Goal: Use online tool/utility: Utilize a website feature to perform a specific function

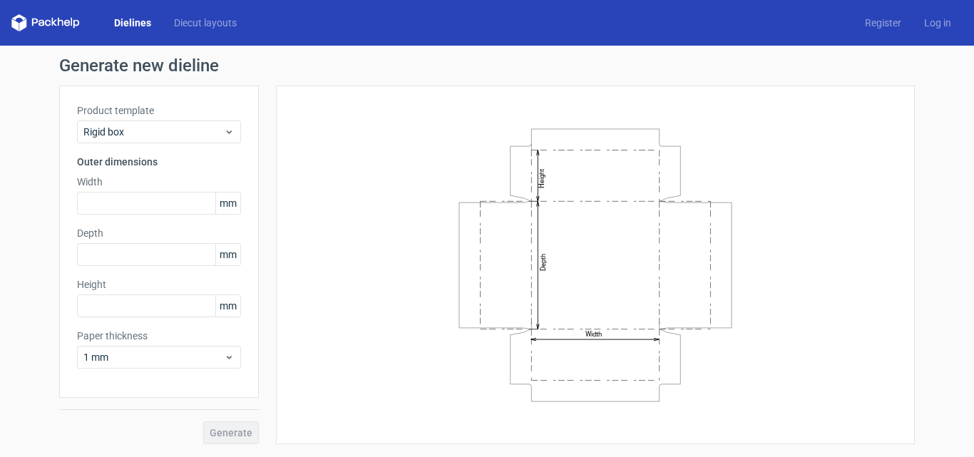
click at [269, 66] on h1 "Generate new dieline" at bounding box center [487, 65] width 856 height 17
click at [201, 21] on link "Diecut layouts" at bounding box center [206, 23] width 86 height 14
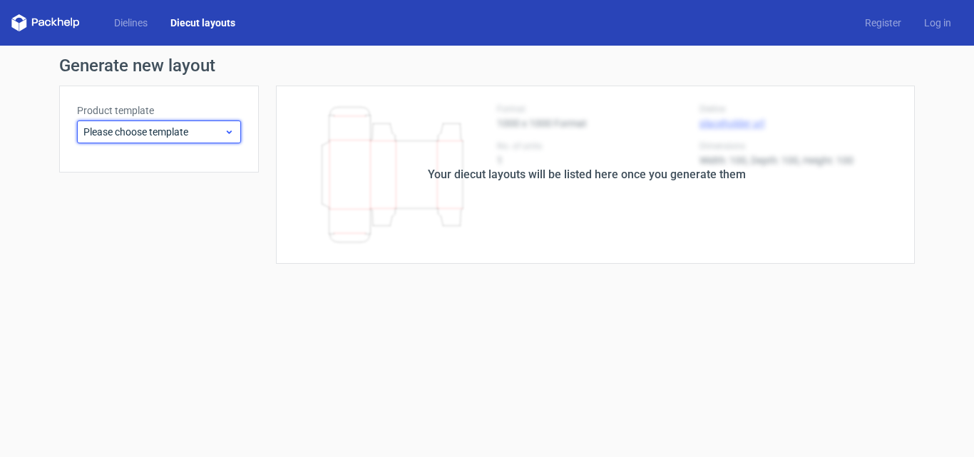
click at [230, 133] on icon at bounding box center [229, 131] width 11 height 11
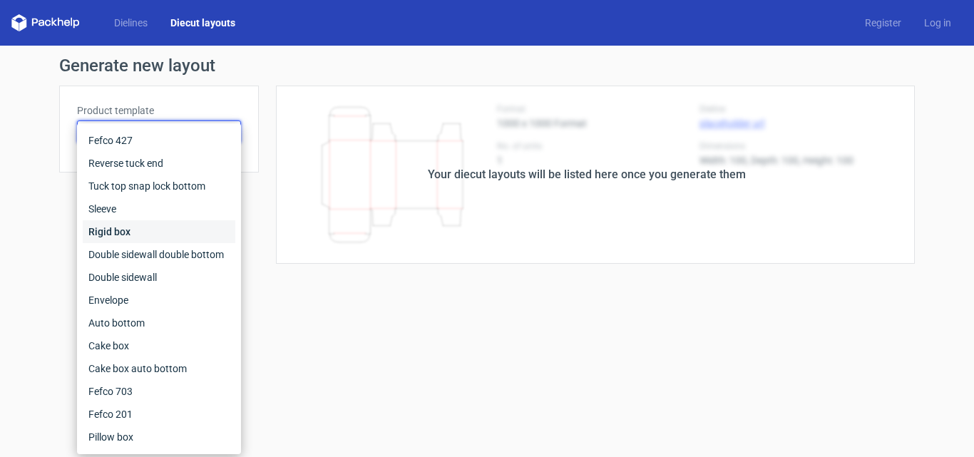
click at [151, 228] on div "Rigid box" at bounding box center [159, 231] width 153 height 23
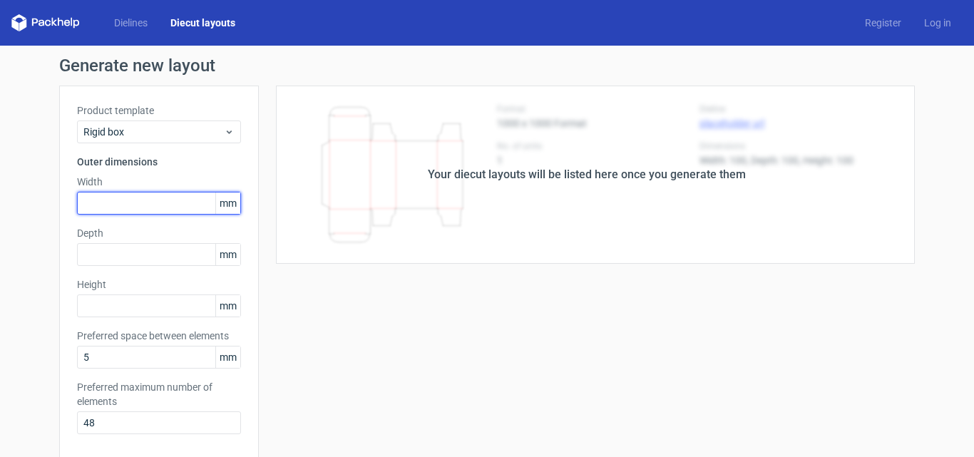
click at [103, 205] on input "text" at bounding box center [159, 203] width 164 height 23
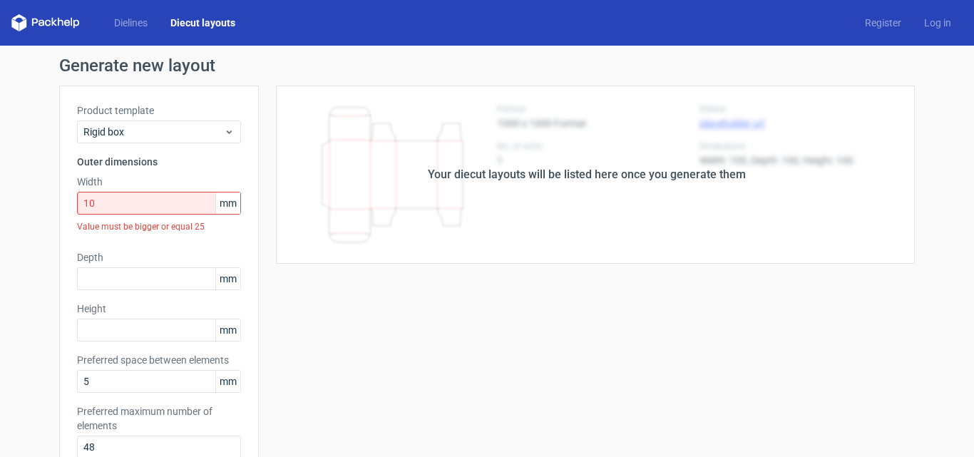
click at [232, 201] on span "mm" at bounding box center [227, 203] width 25 height 21
click at [225, 207] on span "mm" at bounding box center [227, 203] width 25 height 21
click at [230, 202] on span "mm" at bounding box center [227, 203] width 25 height 21
click at [222, 209] on span "mm" at bounding box center [227, 203] width 25 height 21
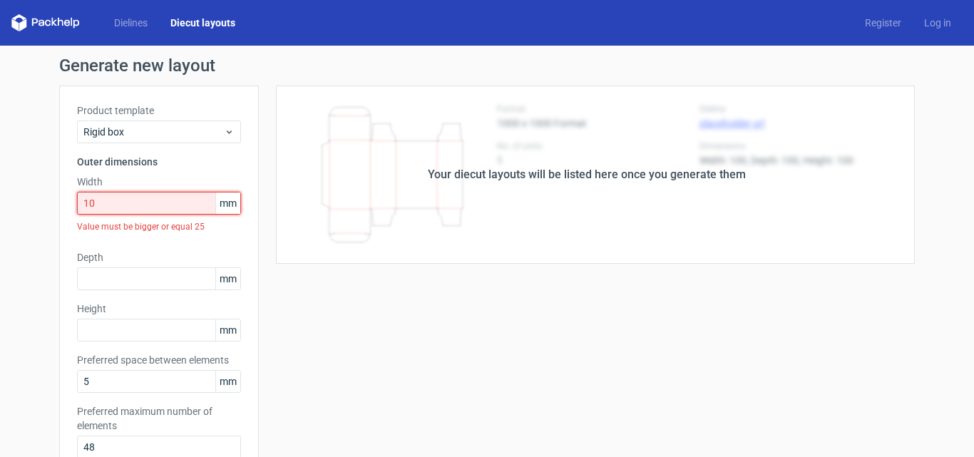
click at [161, 207] on input "10" at bounding box center [159, 203] width 164 height 23
type input "1"
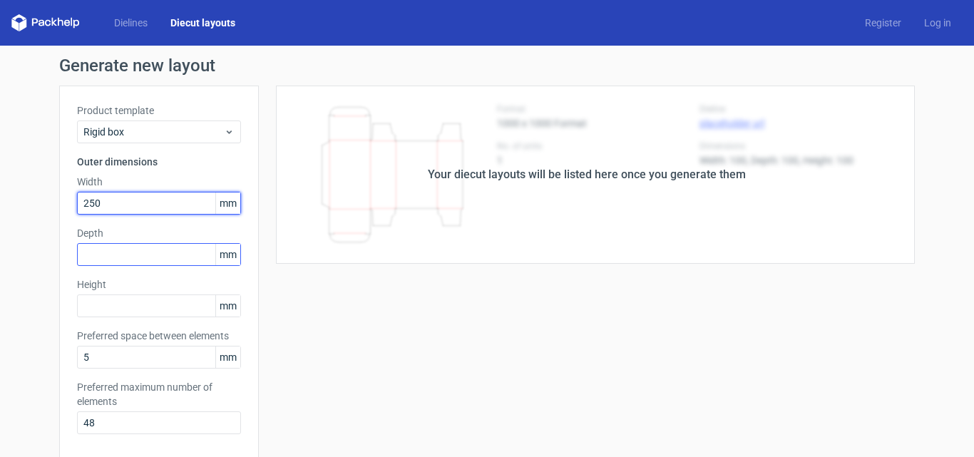
type input "250"
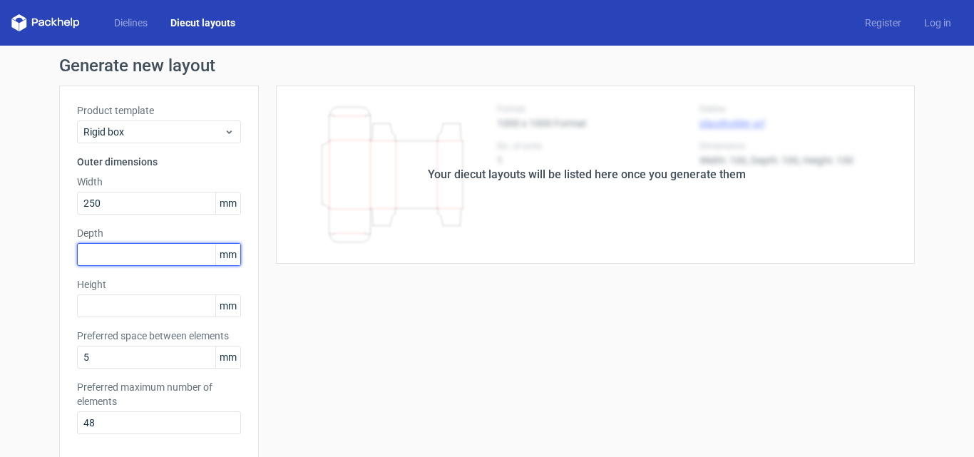
click at [120, 257] on input "text" at bounding box center [159, 254] width 164 height 23
type input "250"
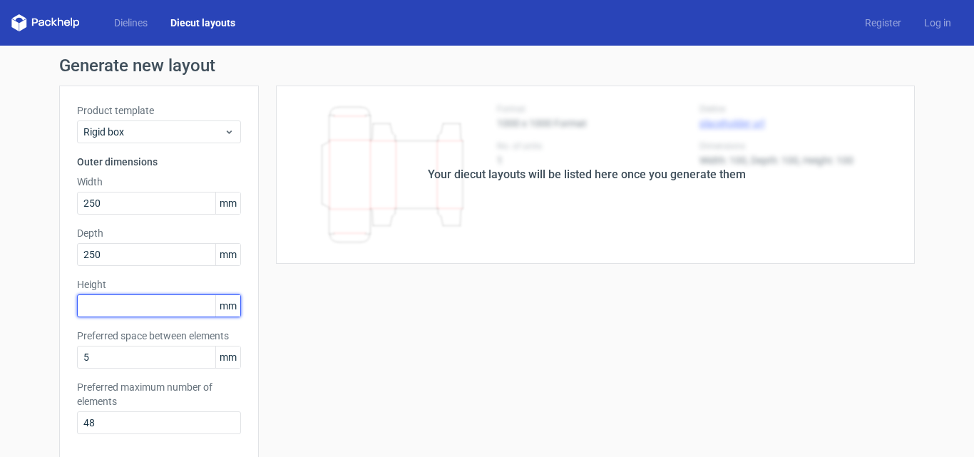
click at [128, 311] on input "text" at bounding box center [159, 305] width 164 height 23
type input "3"
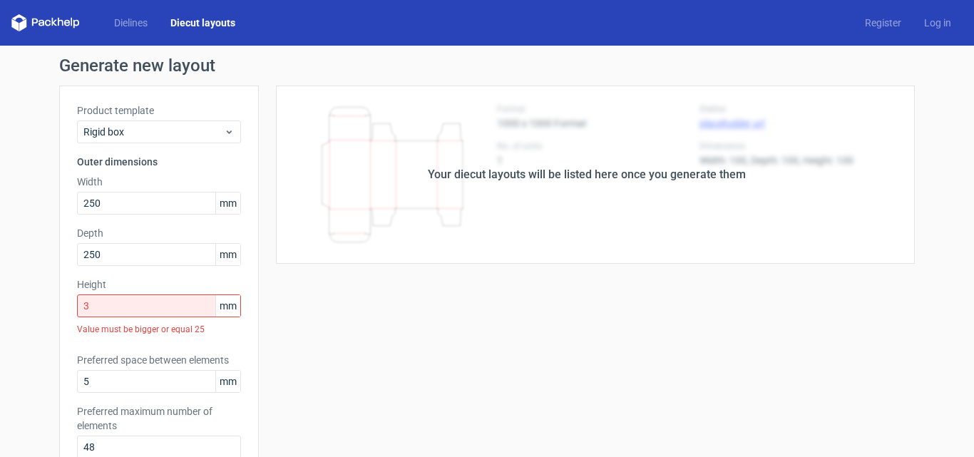
click at [23, 395] on div "Generate new layout Product template Rigid box Outer dimensions Width 250 mm De…" at bounding box center [487, 419] width 974 height 746
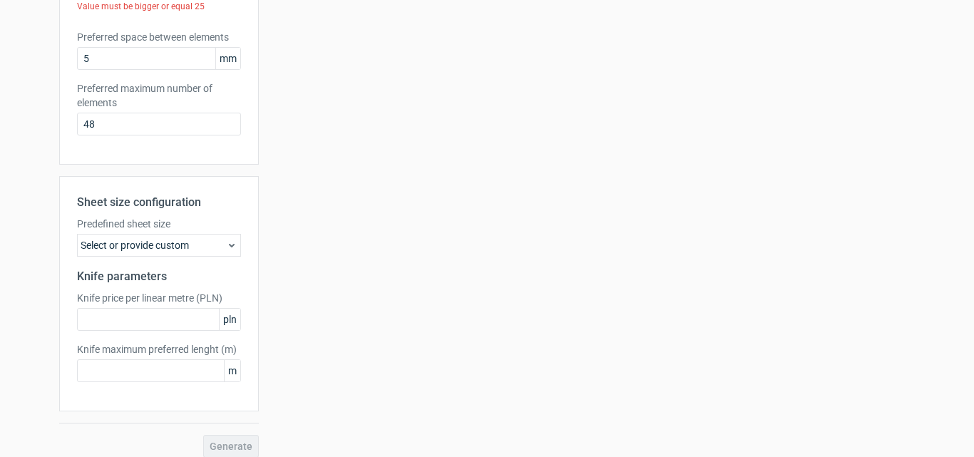
scroll to position [335, 0]
